Goal: Task Accomplishment & Management: Manage account settings

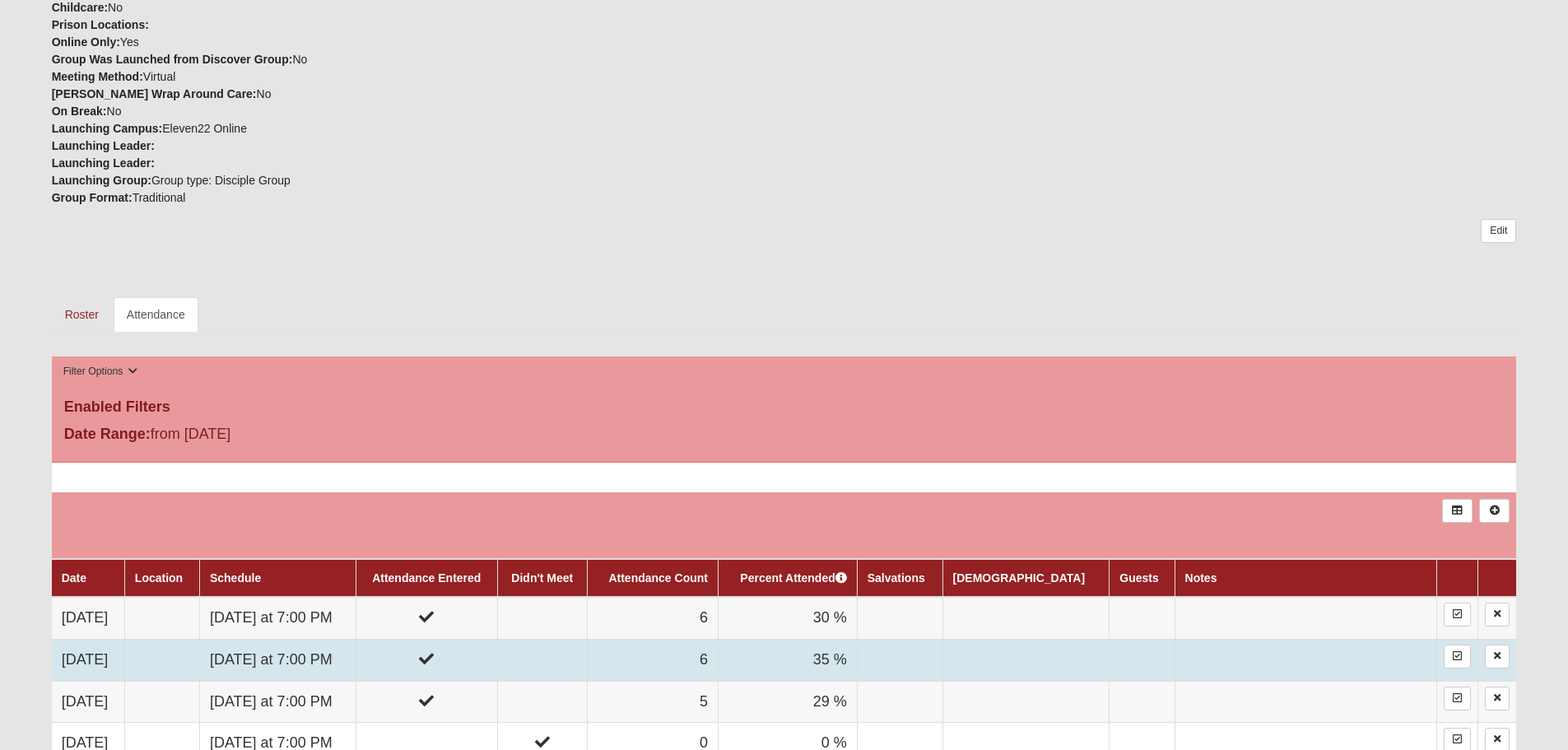
scroll to position [577, 0]
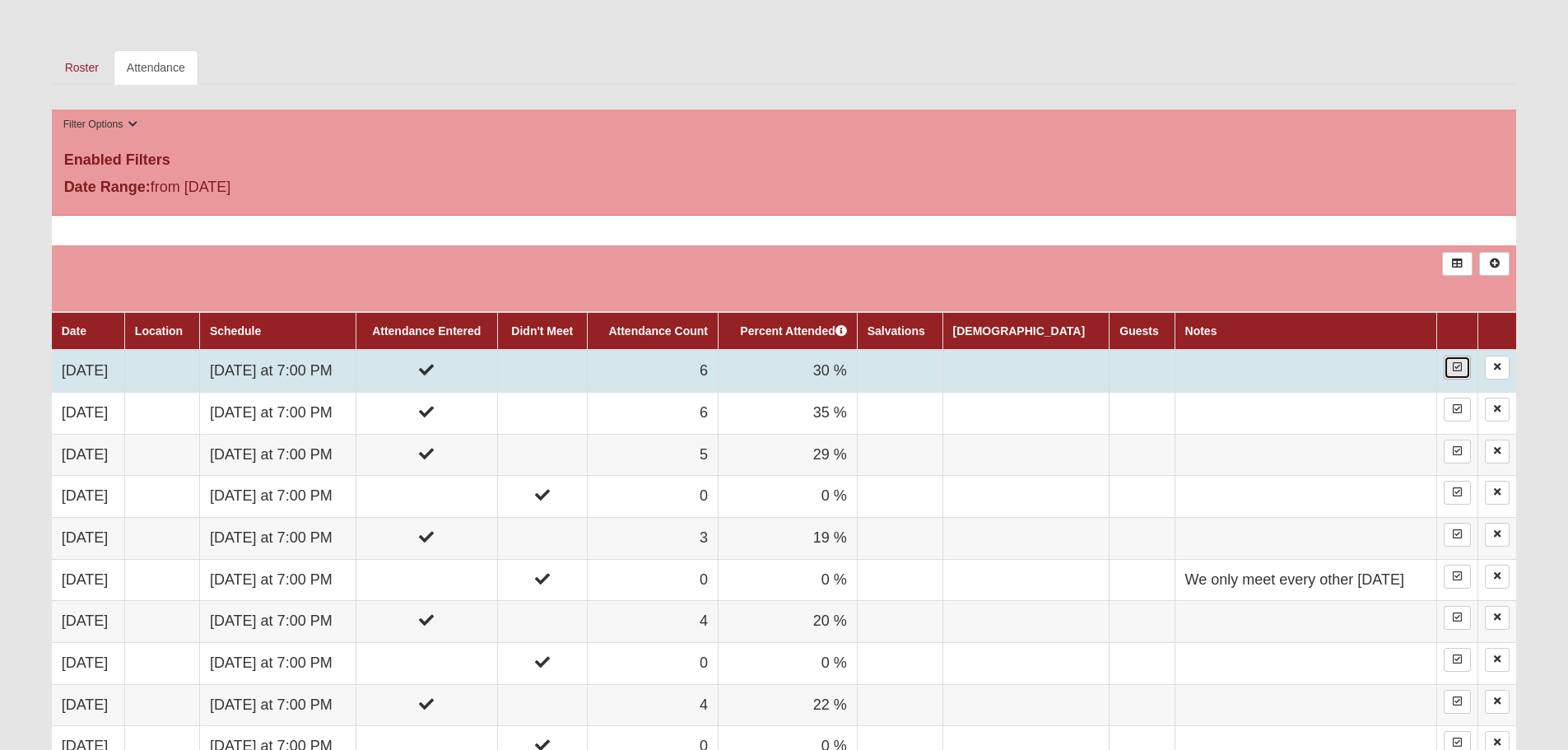
click at [1453, 369] on icon at bounding box center [1458, 367] width 9 height 10
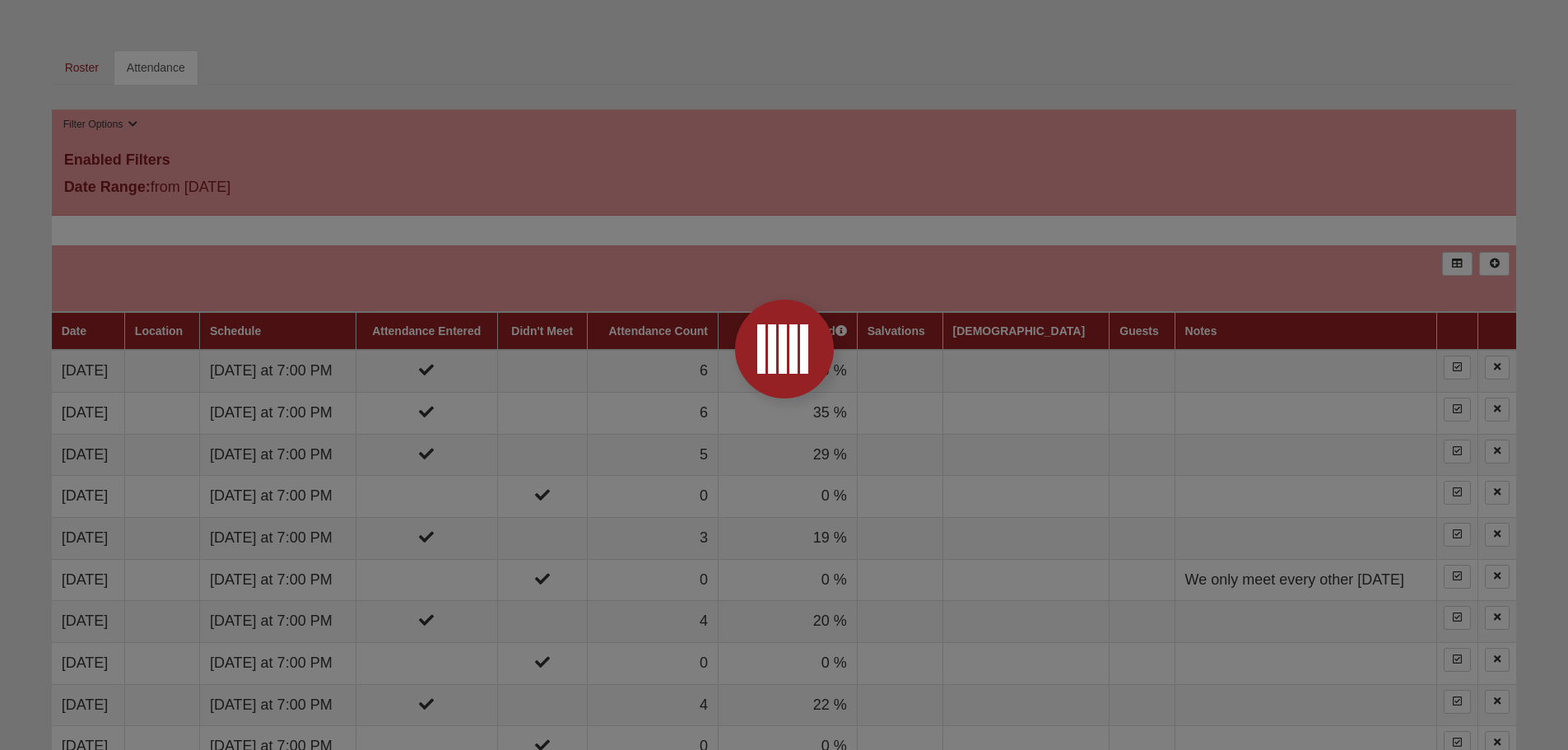
click at [767, 352] on div at bounding box center [784, 348] width 66 height 49
drag, startPoint x: 168, startPoint y: 65, endPoint x: 346, endPoint y: 90, distance: 179.7
click at [168, 65] on div at bounding box center [784, 375] width 1568 height 750
click at [807, 372] on div at bounding box center [784, 348] width 66 height 49
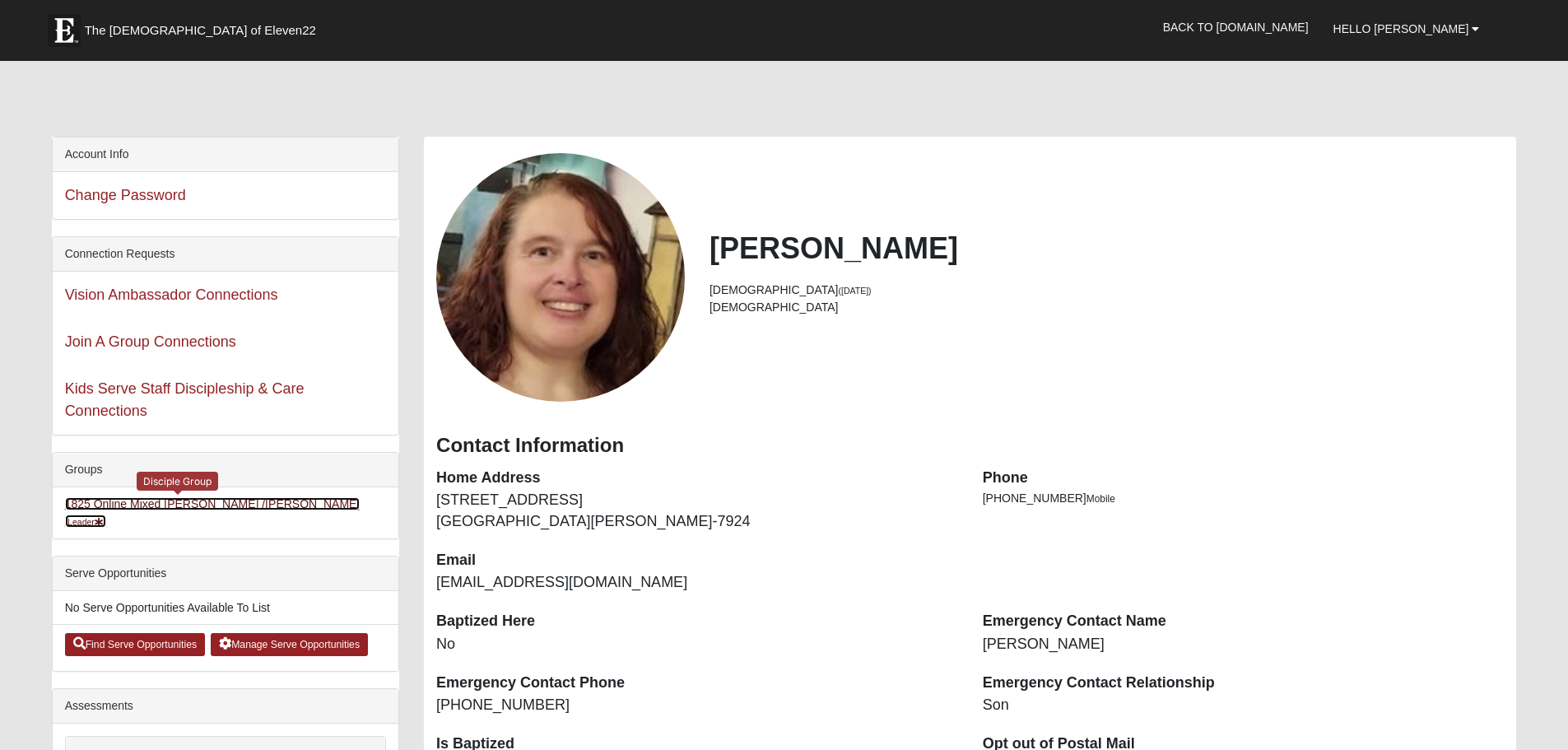
click at [224, 504] on link "1825 Online Mixed [PERSON_NAME] /[PERSON_NAME] (Leader )" at bounding box center [212, 512] width 295 height 31
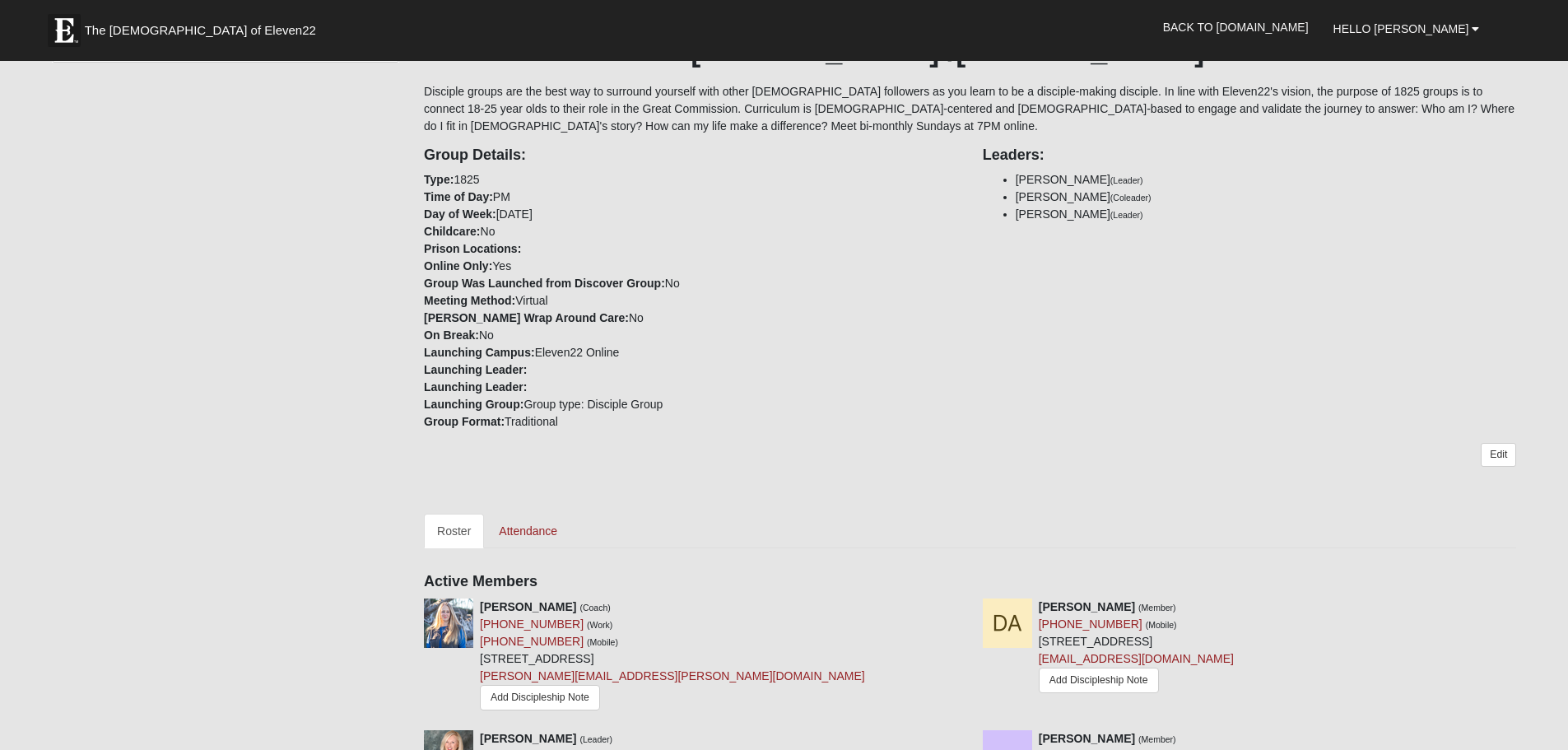
scroll to position [412, 0]
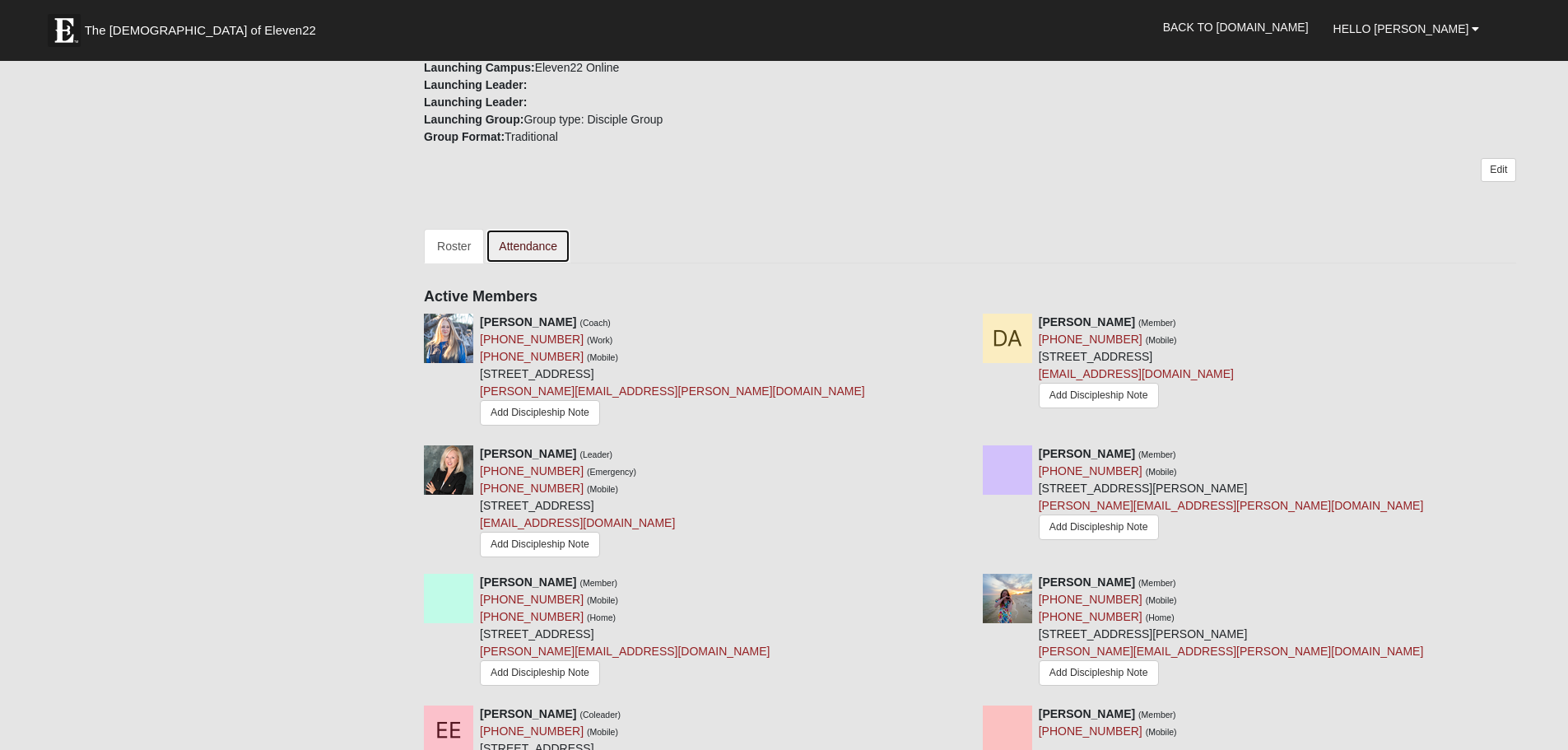
click at [533, 240] on link "Attendance" at bounding box center [529, 245] width 85 height 34
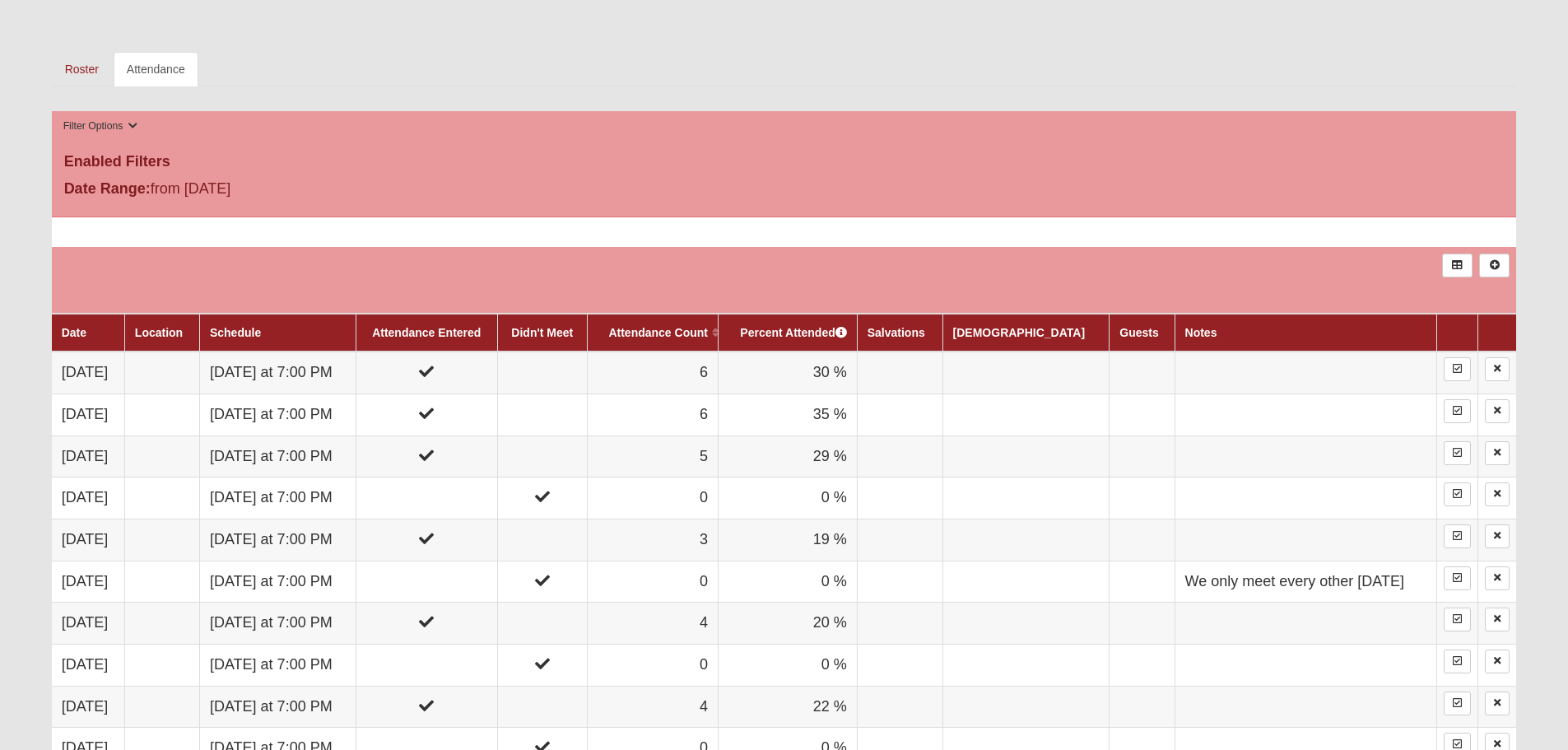
scroll to position [577, 0]
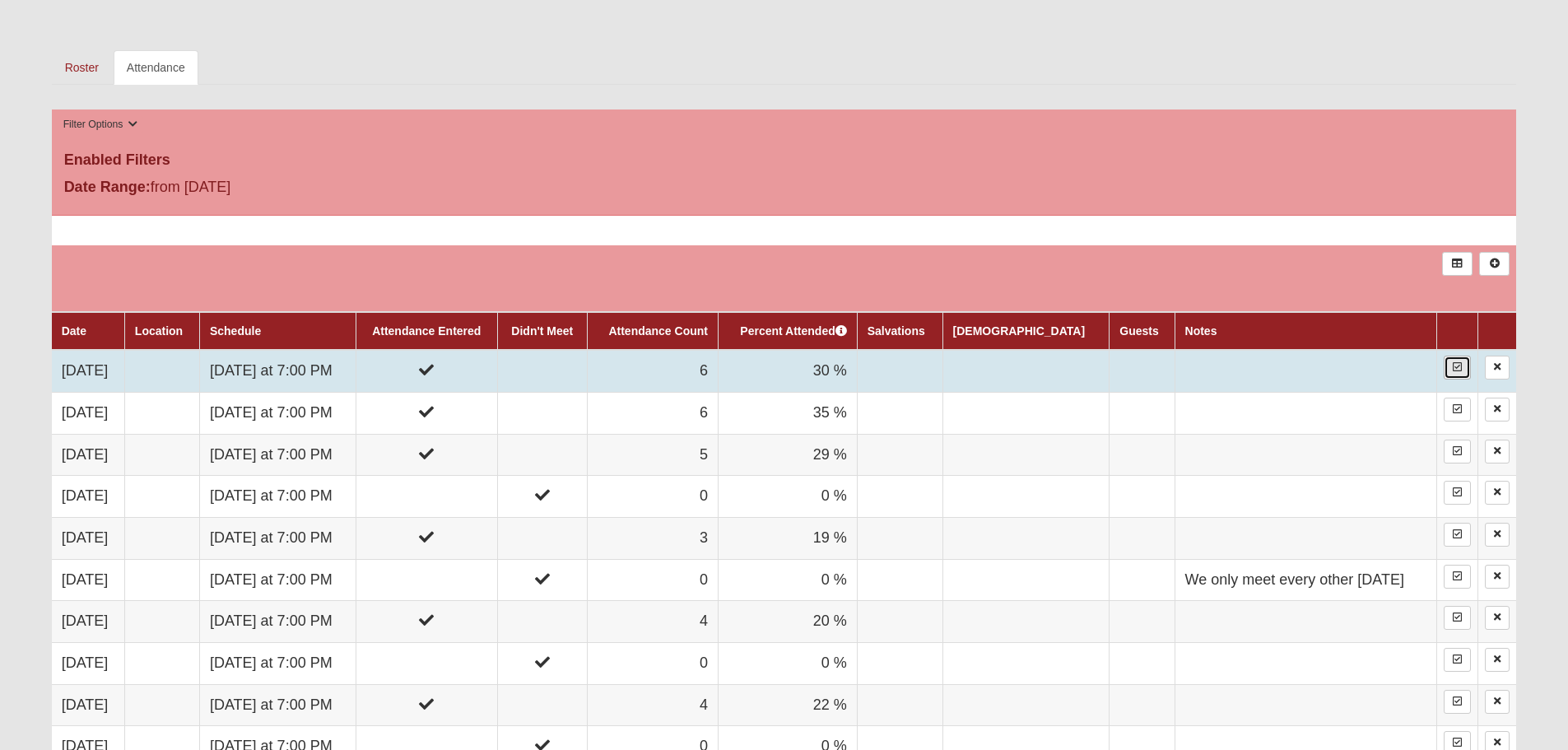
click at [1456, 375] on link at bounding box center [1457, 368] width 27 height 24
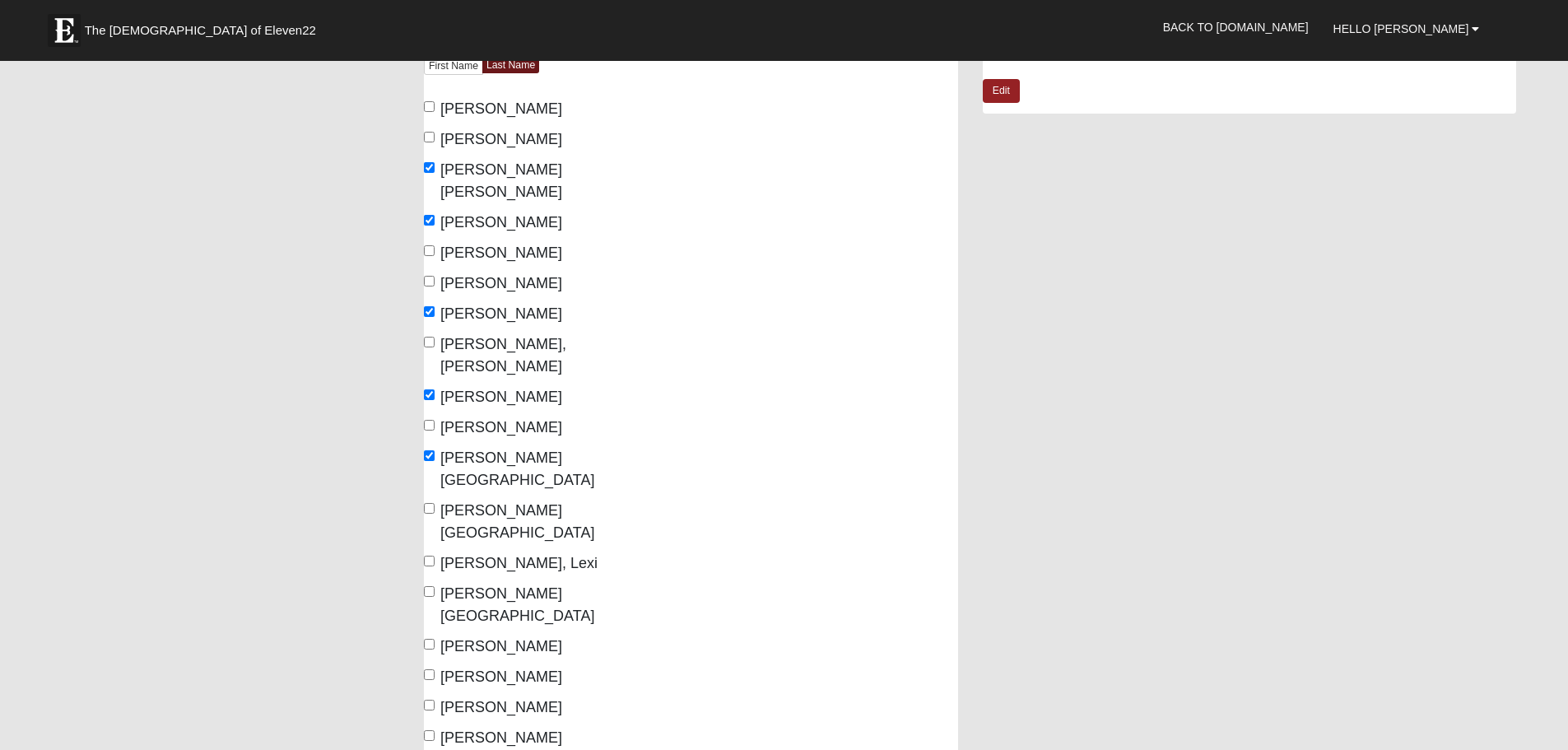
scroll to position [165, 0]
click at [431, 336] on input "Garcia, Yainoli" at bounding box center [429, 342] width 11 height 11
checkbox input "true"
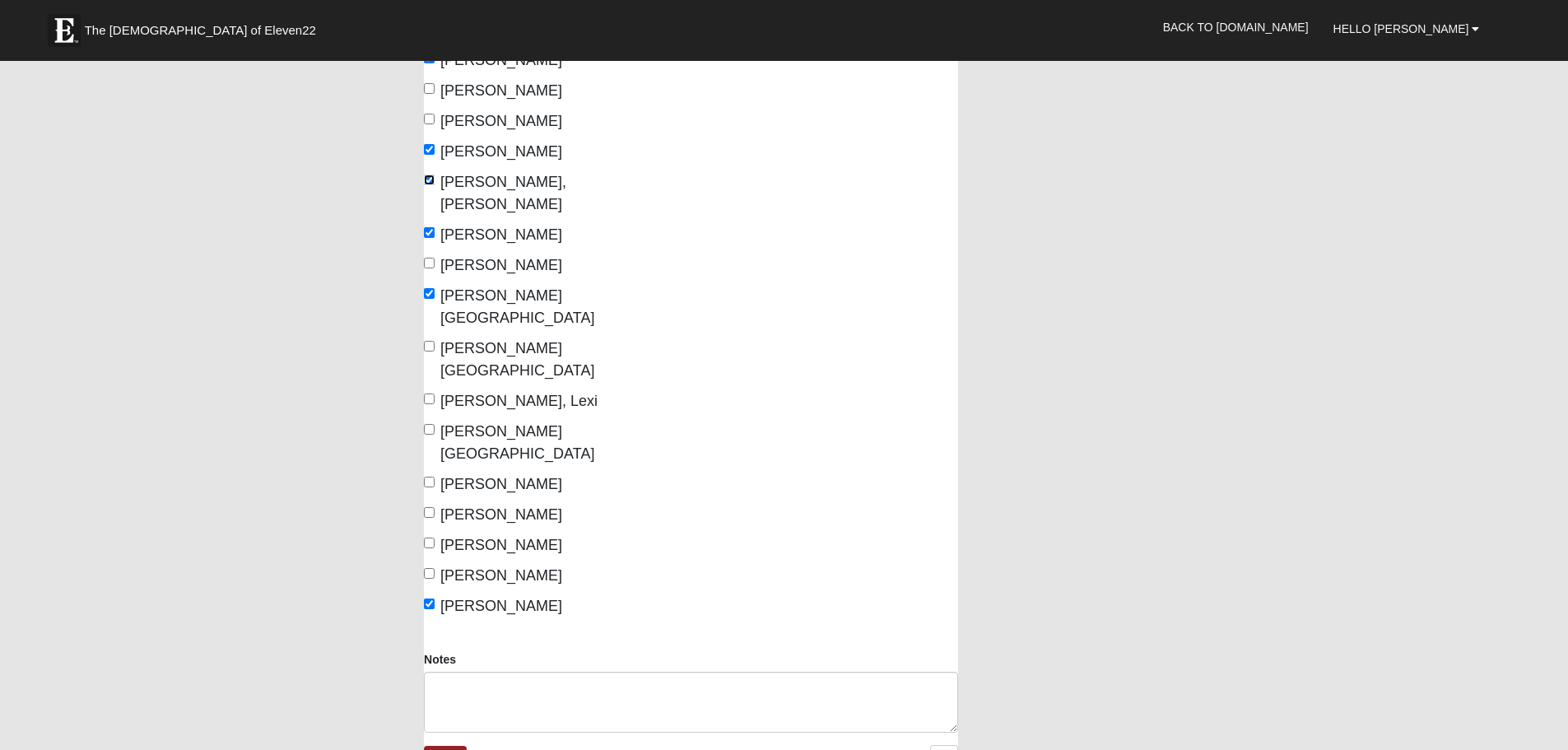
scroll to position [330, 0]
click at [450, 743] on link "Save" at bounding box center [445, 755] width 43 height 24
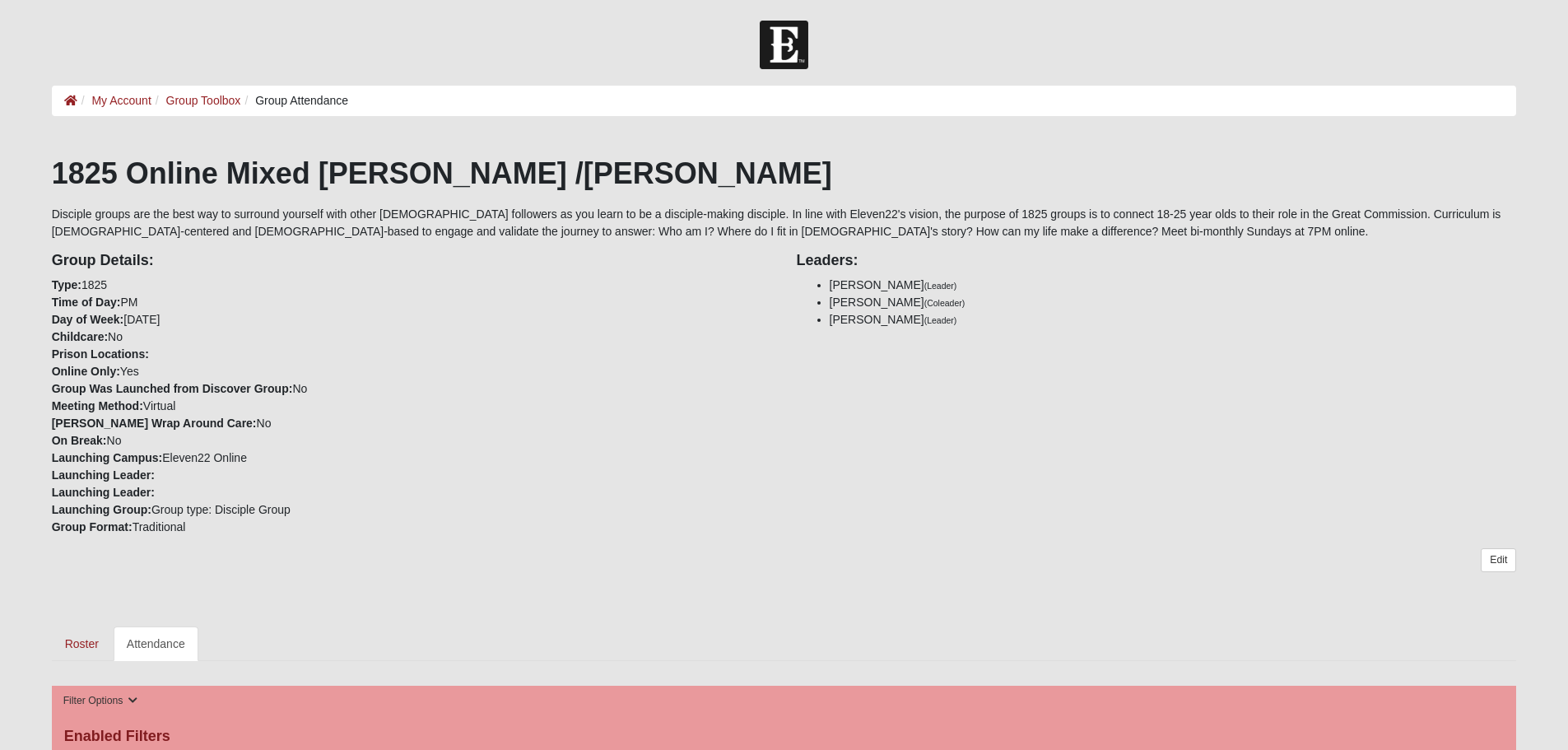
click at [784, 343] on div "Group Details: Type: 1825 Time of Day: PM Day of Week: [DATE] Childcare: No Pri…" at bounding box center [412, 388] width 745 height 295
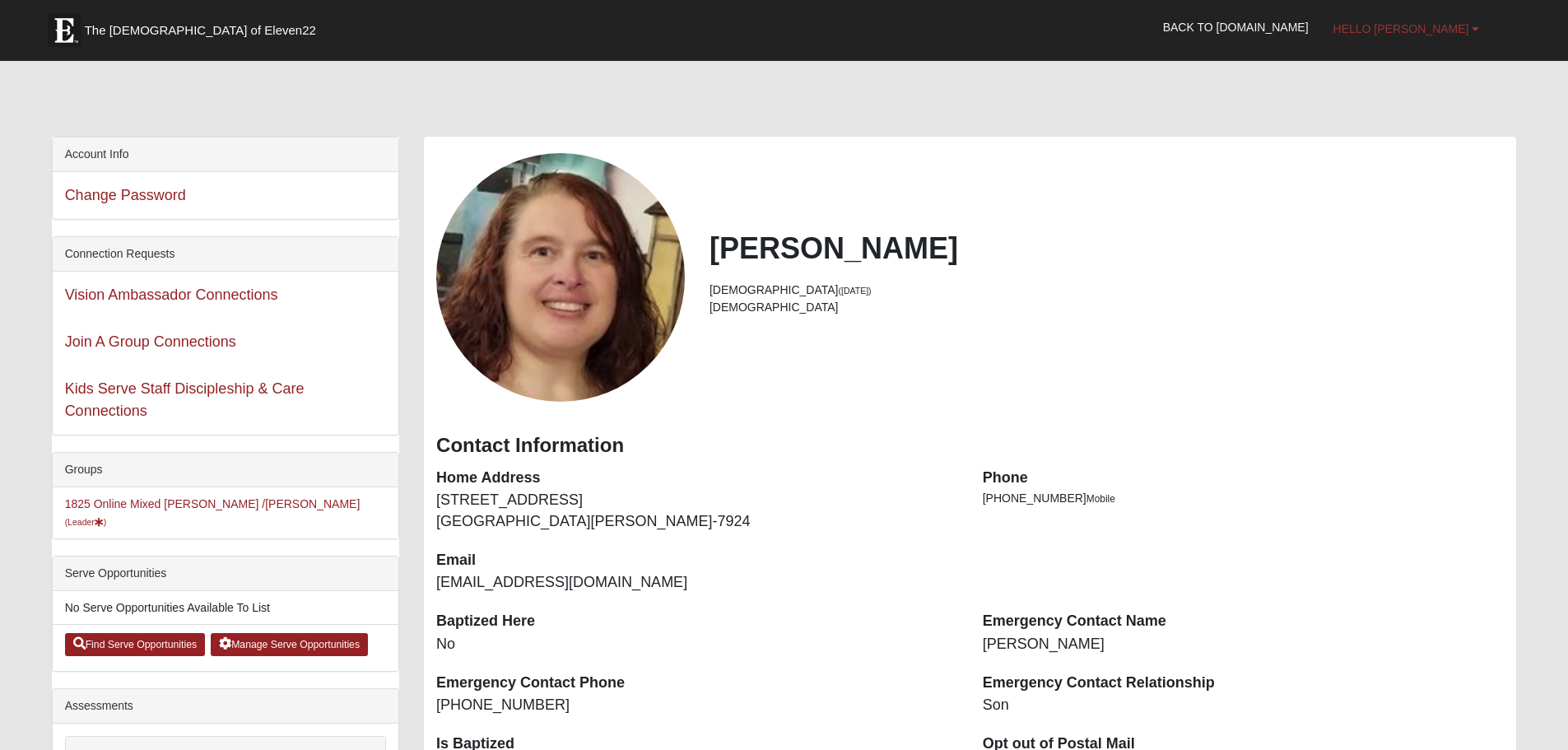
click at [1427, 27] on span "Hello [PERSON_NAME]" at bounding box center [1401, 29] width 136 height 13
